Goal: Information Seeking & Learning: Learn about a topic

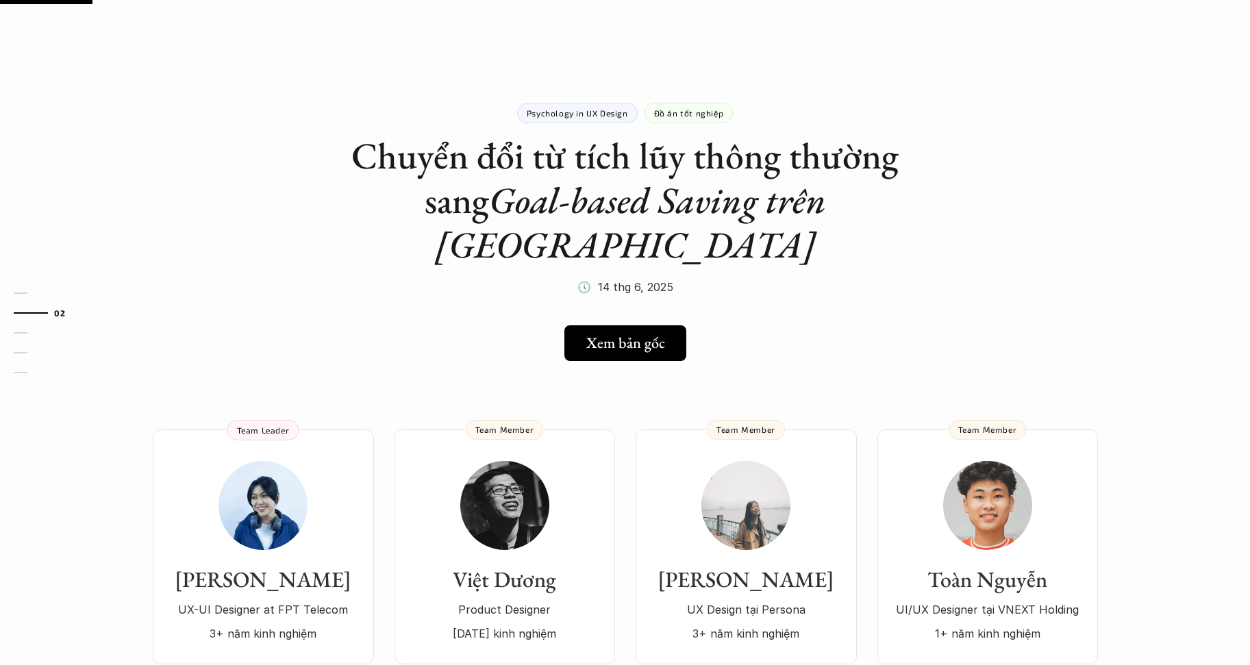
scroll to position [110, 0]
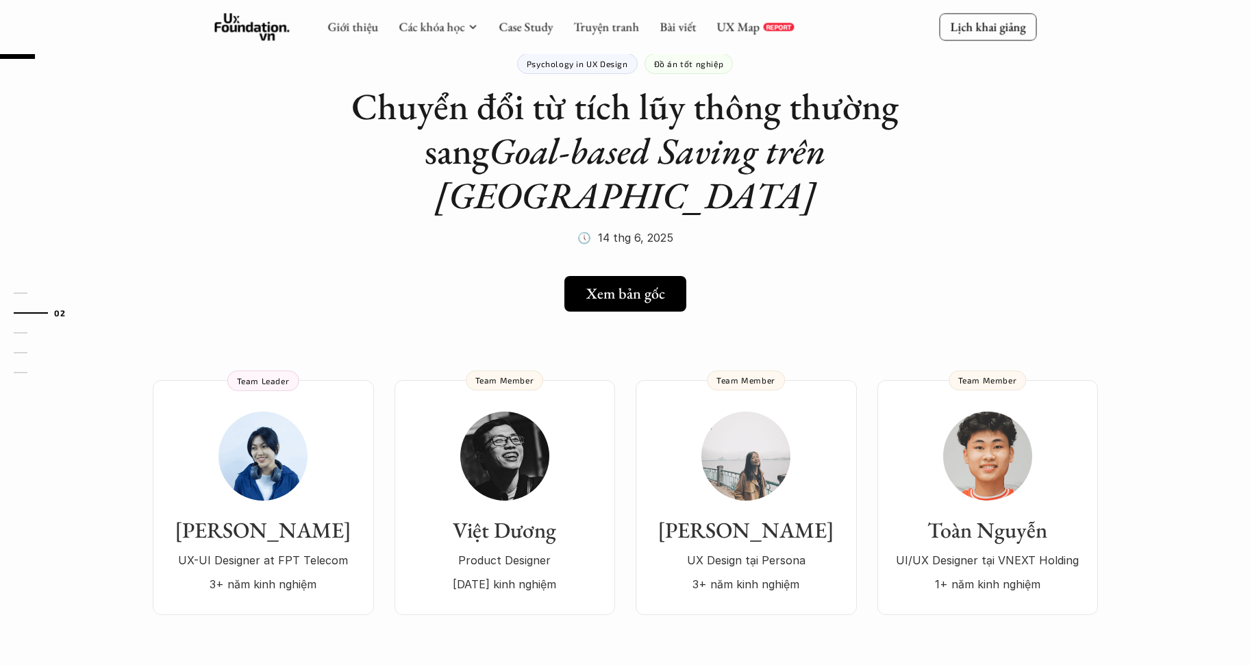
scroll to position [42, 0]
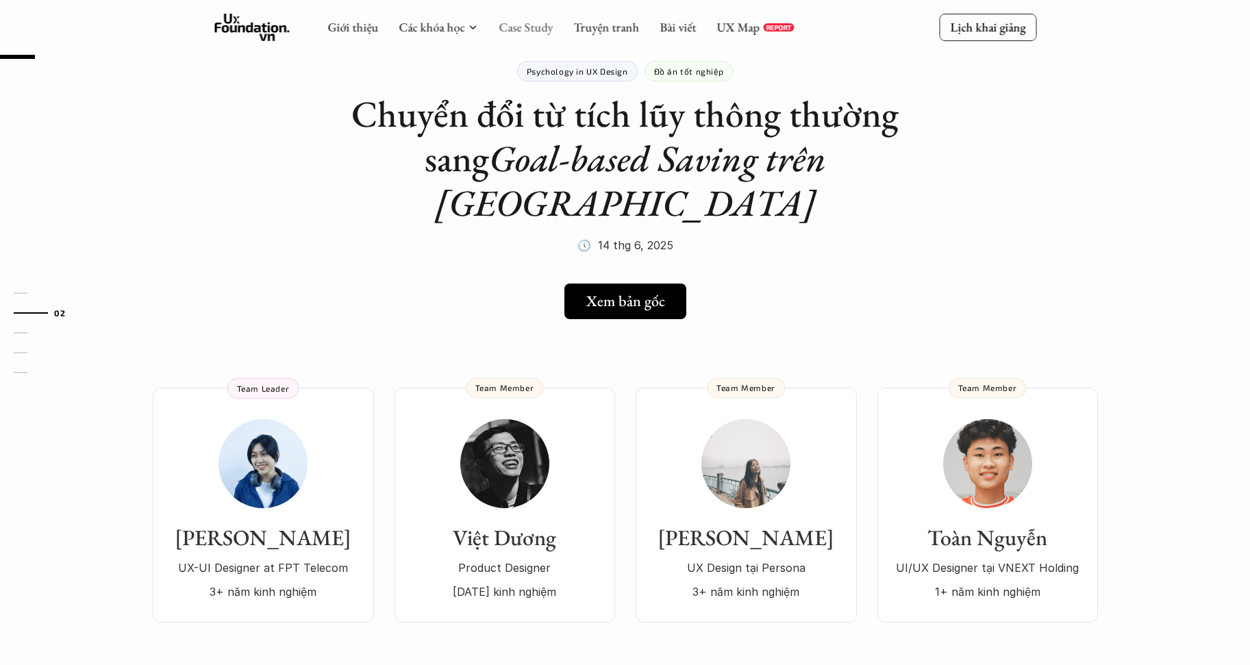
click at [516, 29] on link "Case Study" at bounding box center [525, 27] width 54 height 16
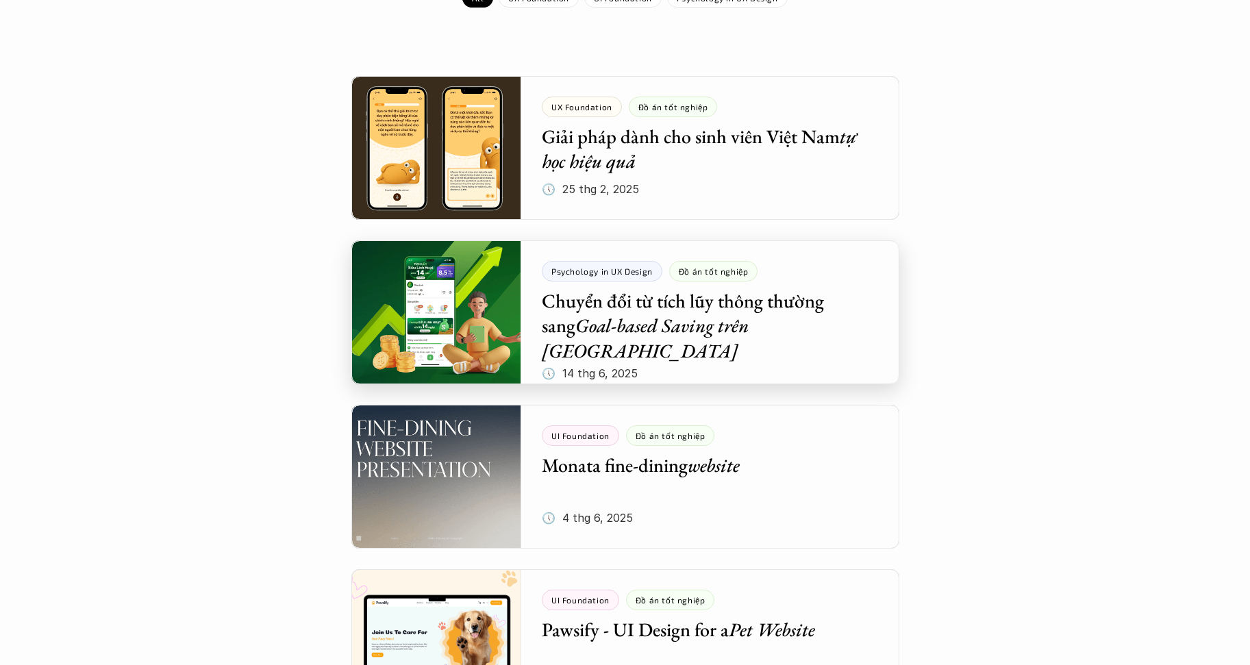
scroll to position [305, 0]
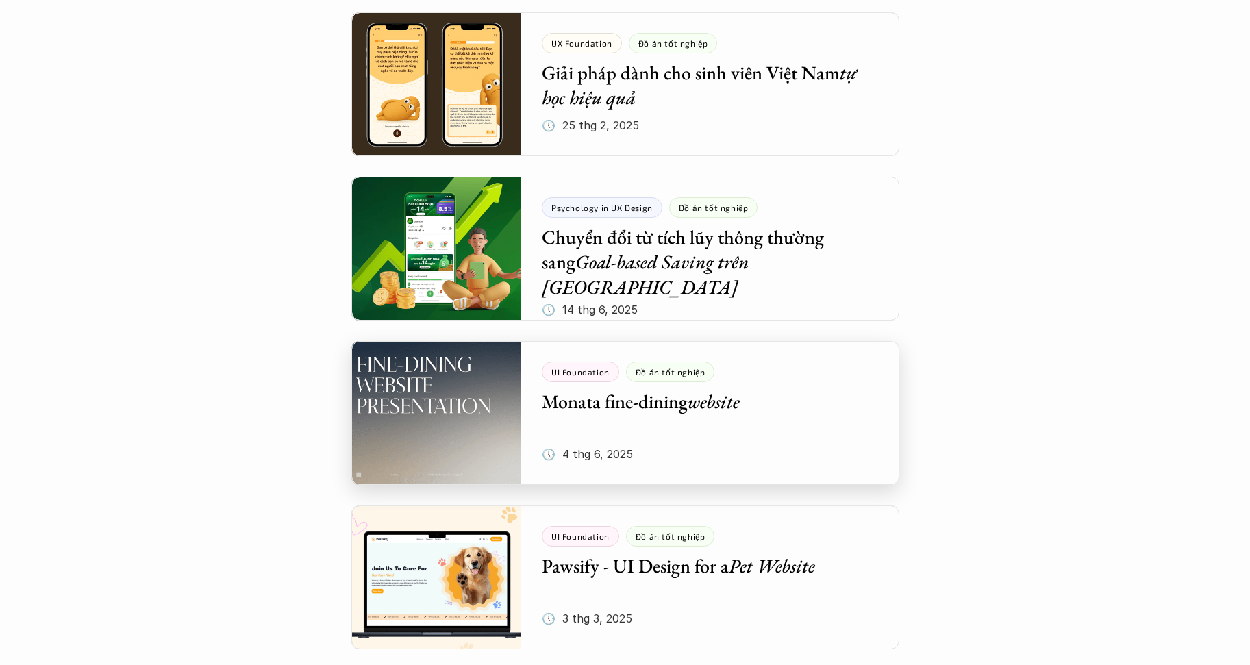
click at [582, 370] on div at bounding box center [625, 413] width 548 height 144
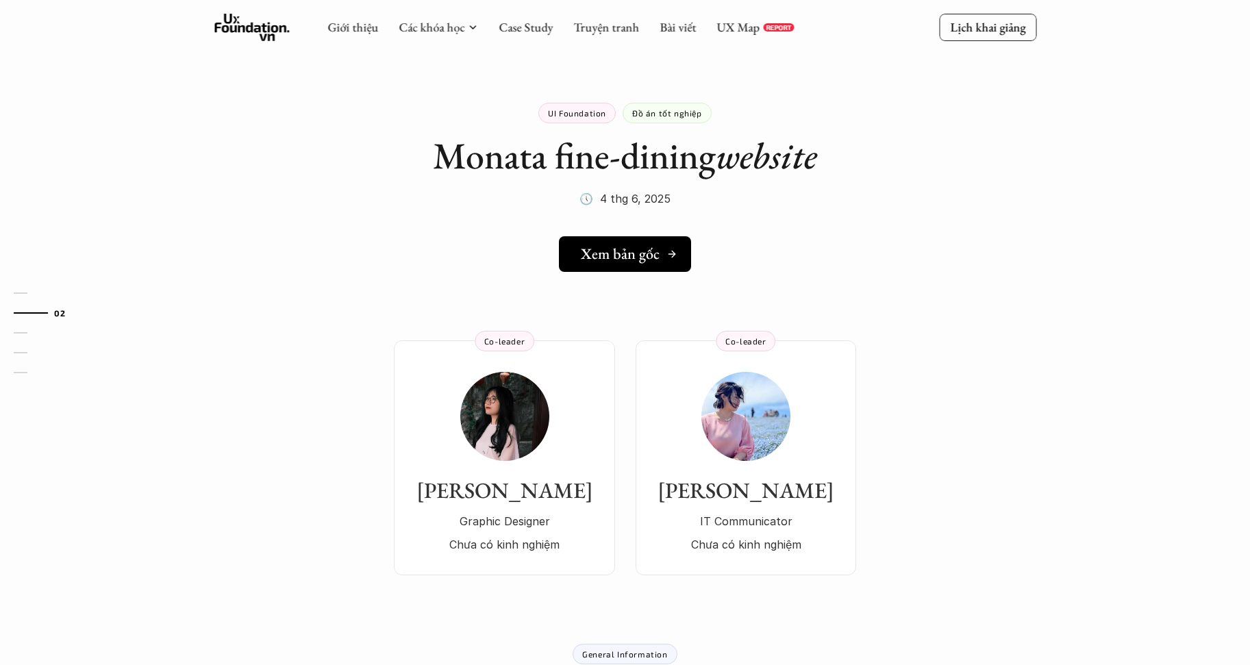
click at [631, 242] on link "Xem bản gốc" at bounding box center [625, 254] width 132 height 36
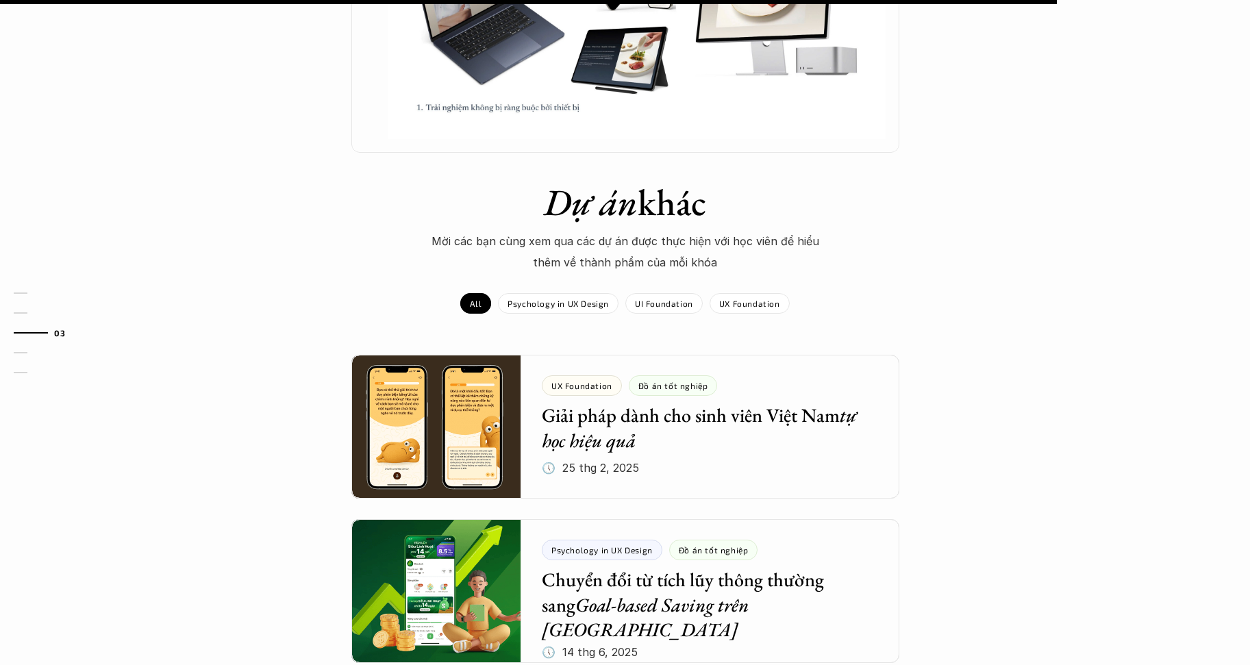
scroll to position [1196, 0]
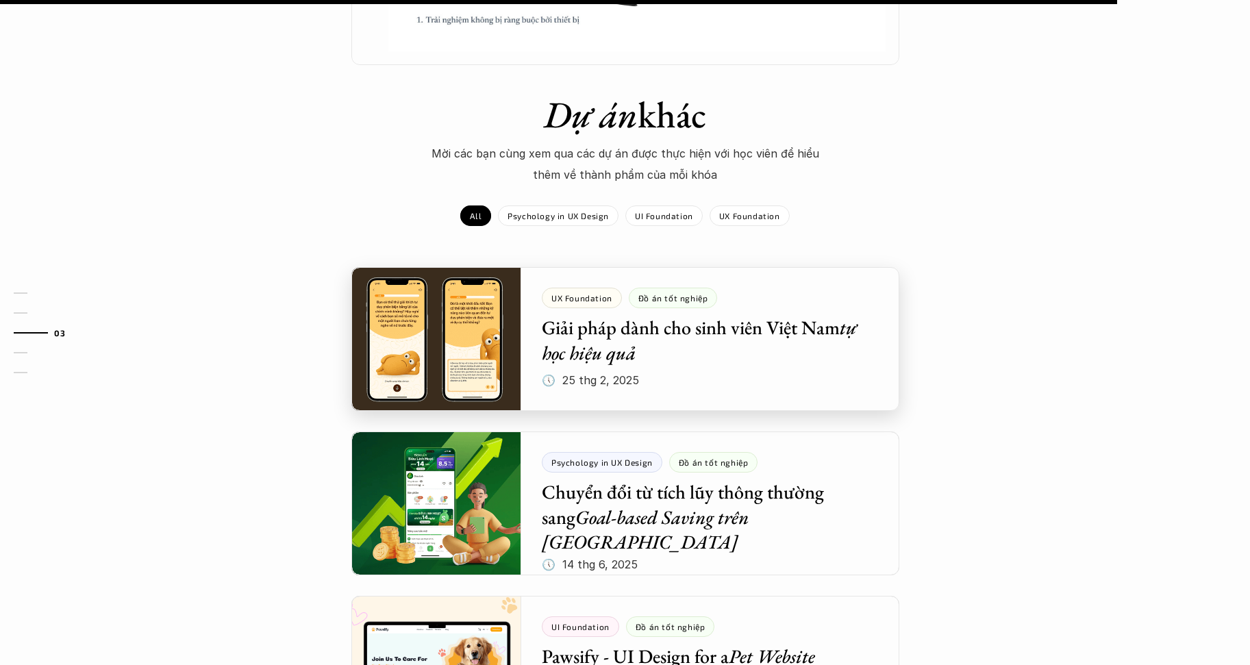
click at [396, 332] on div at bounding box center [625, 339] width 548 height 144
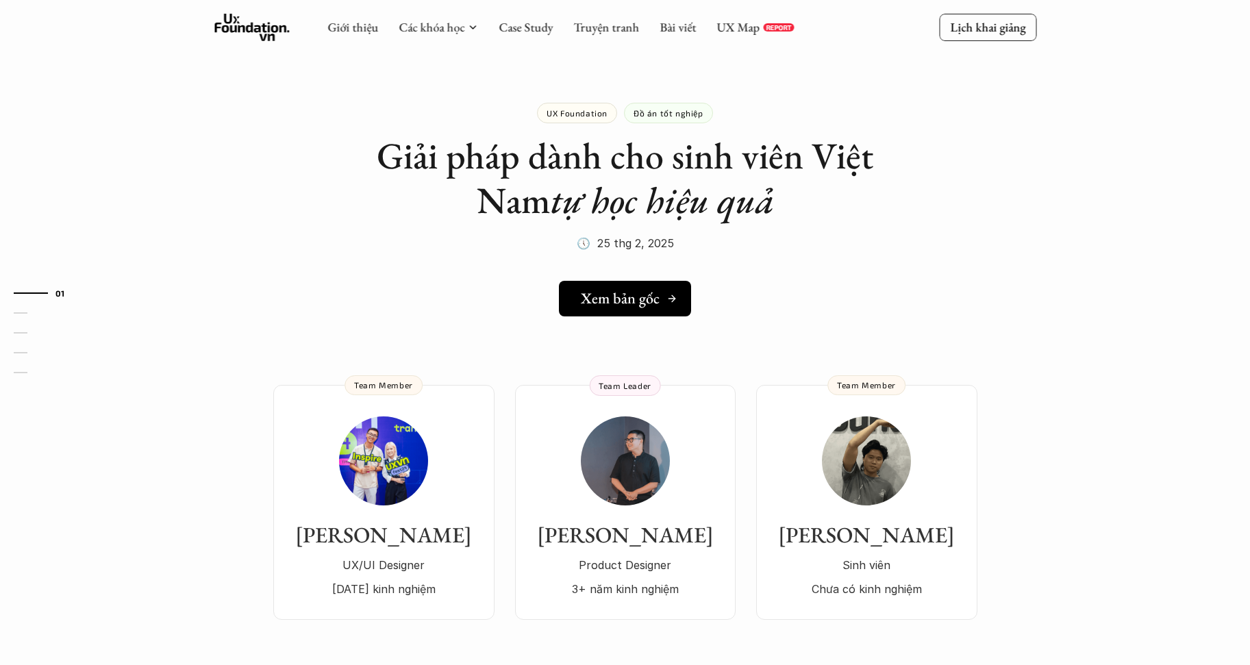
click at [625, 305] on h5 "Xem bản gốc" at bounding box center [620, 299] width 79 height 18
click at [383, 102] on div "UX Foundation Đồ án tốt nghiệp Giải pháp dành cho sinh viên Việt Nam tự học hiệ…" at bounding box center [625, 160] width 548 height 185
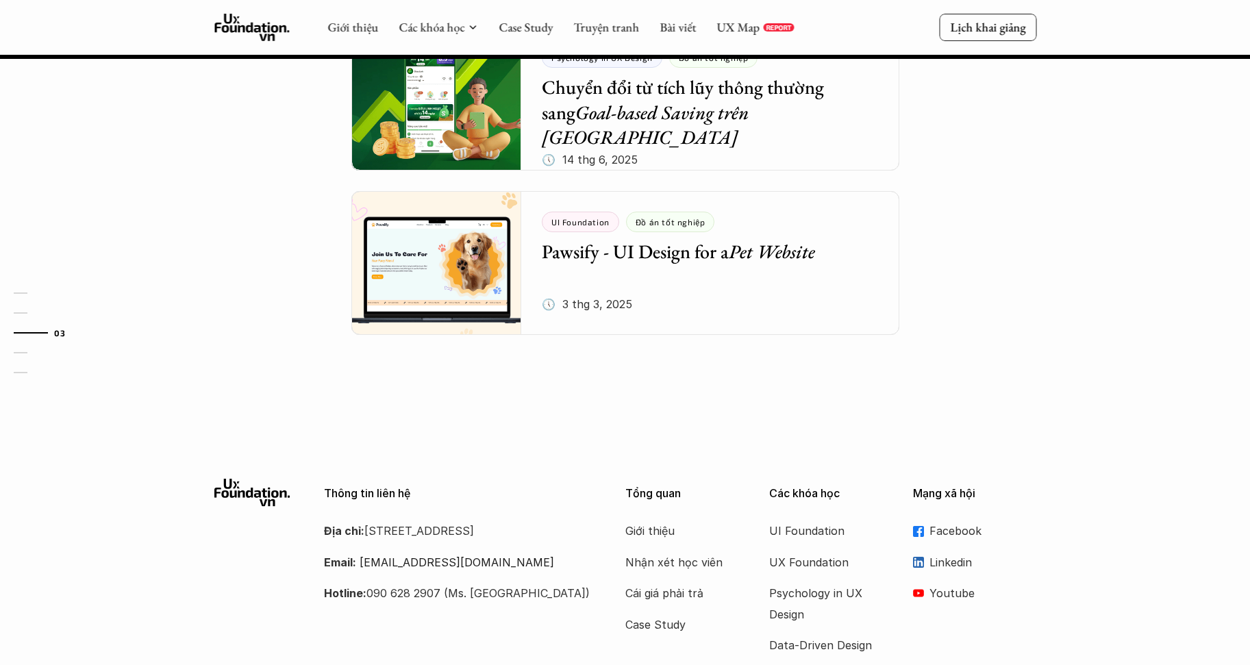
scroll to position [1593, 0]
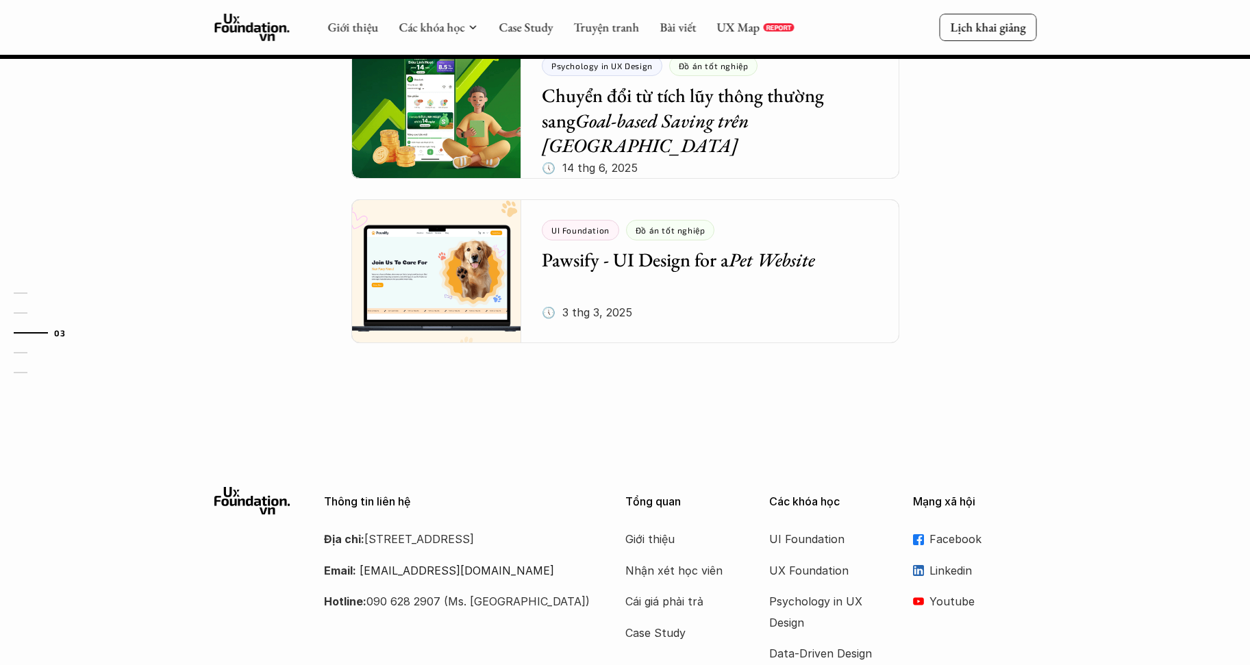
click at [1055, 121] on div "Dự án khác Mời các bạn cùng xem qua các dự án được thực hiện với học viên để hi…" at bounding box center [625, 54] width 1250 height 716
click at [738, 27] on link "UX Map" at bounding box center [737, 27] width 43 height 16
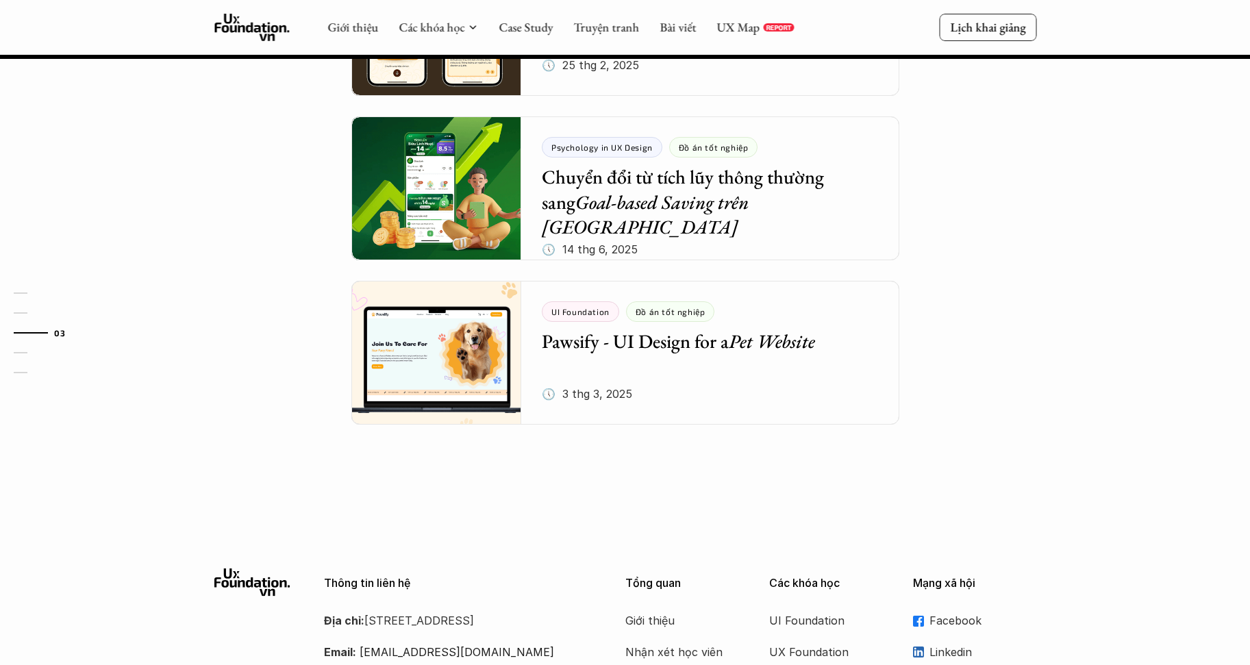
scroll to position [1510, 0]
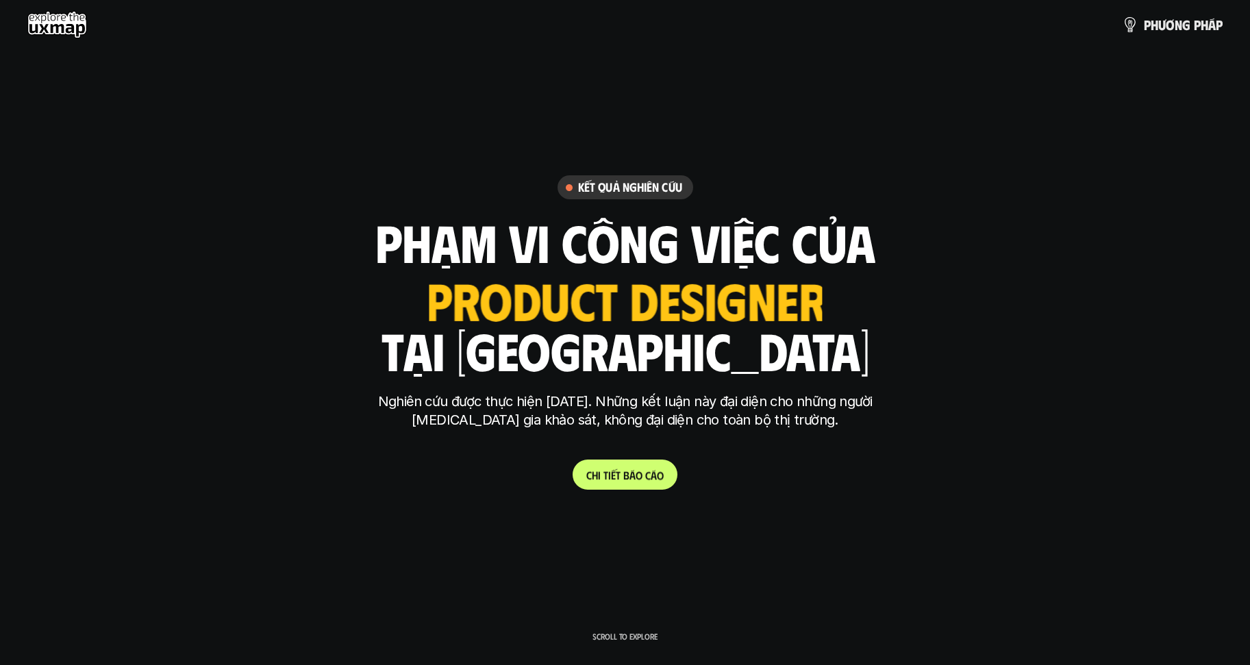
click at [622, 479] on p "C h i t i ế t b á o c á o" at bounding box center [624, 474] width 77 height 13
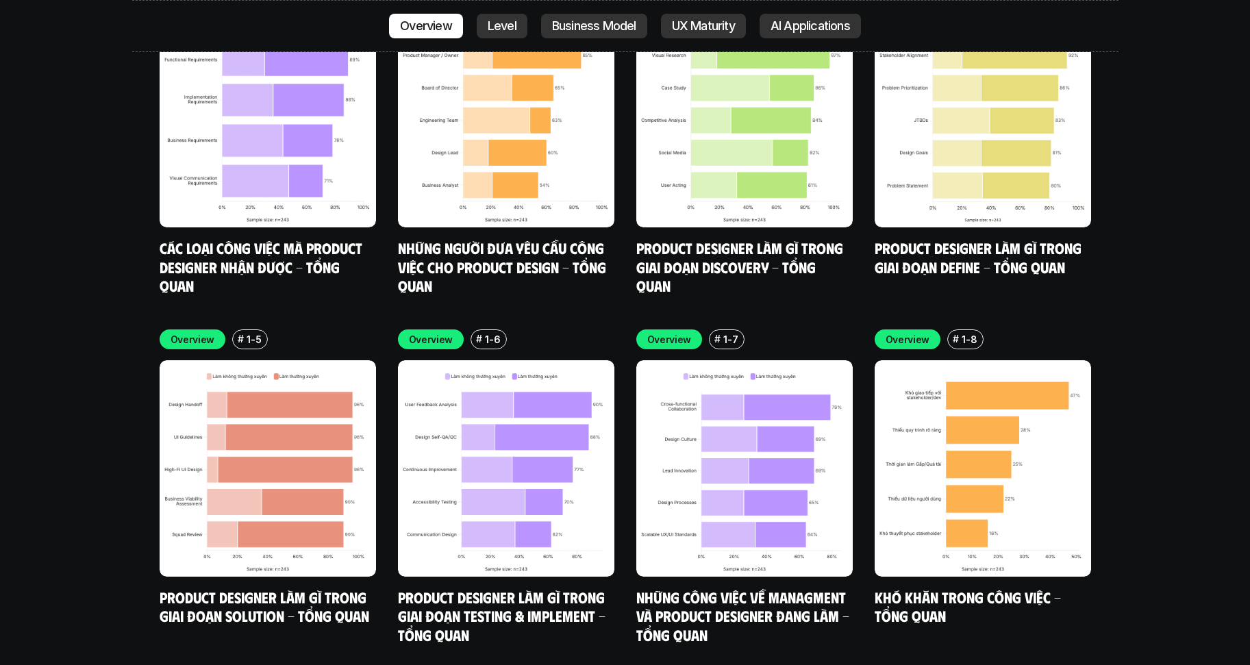
scroll to position [3861, 0]
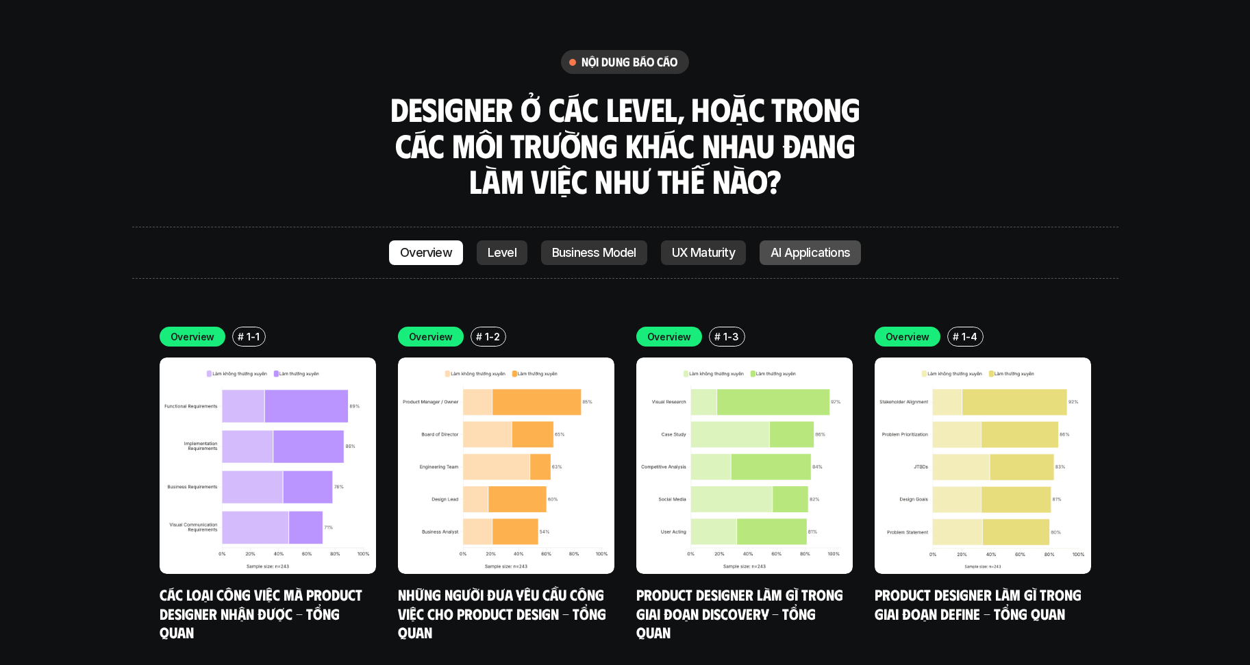
click at [835, 246] on p "AI Applications" at bounding box center [809, 253] width 79 height 14
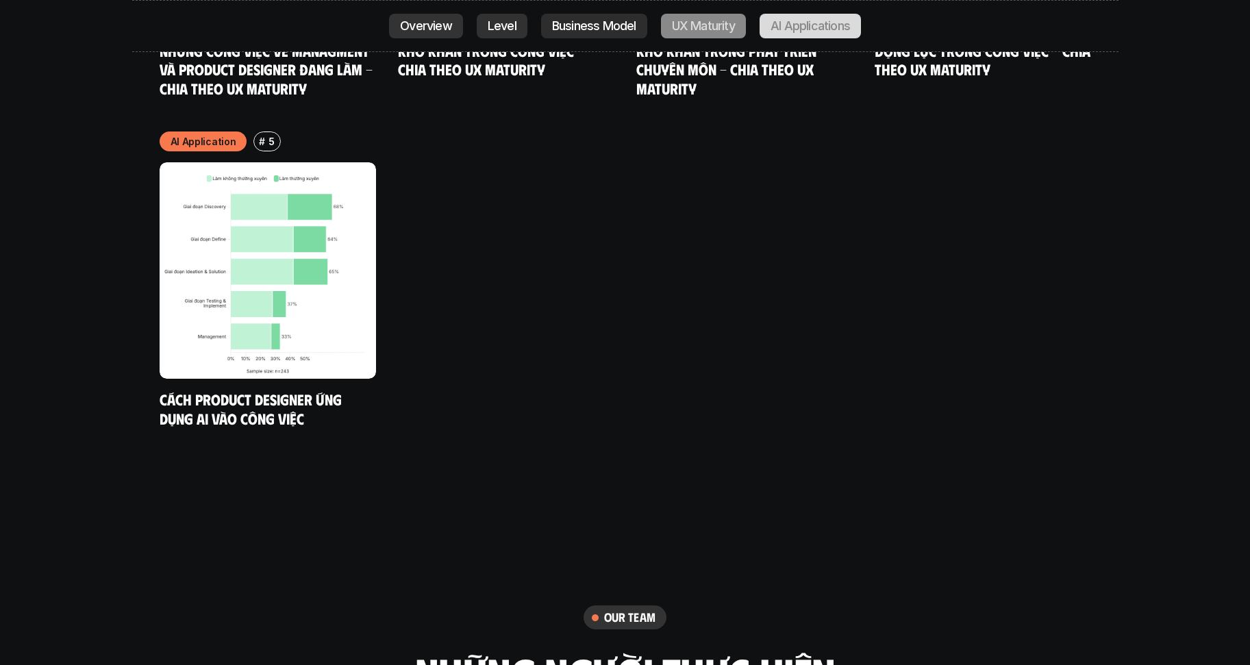
scroll to position [7549, 0]
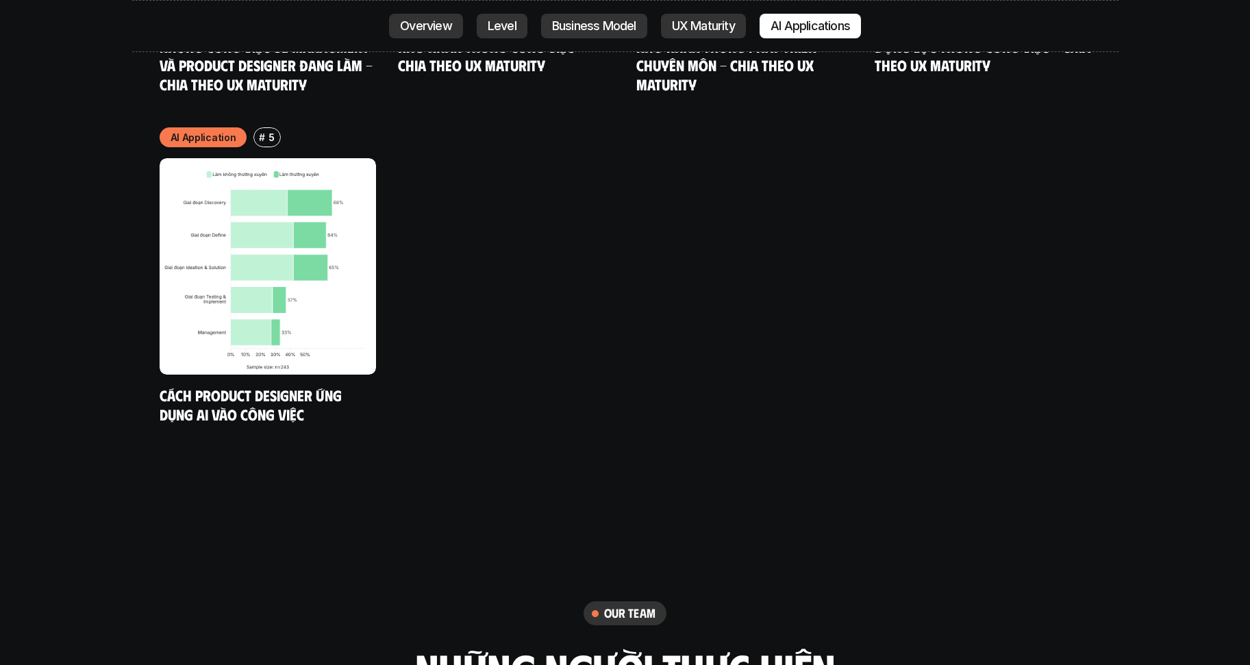
click at [800, 176] on div "AI Application # 5 Cách Product Designer ứng dụng AI vào công việc" at bounding box center [625, 275] width 931 height 296
